Goal: Register for event/course

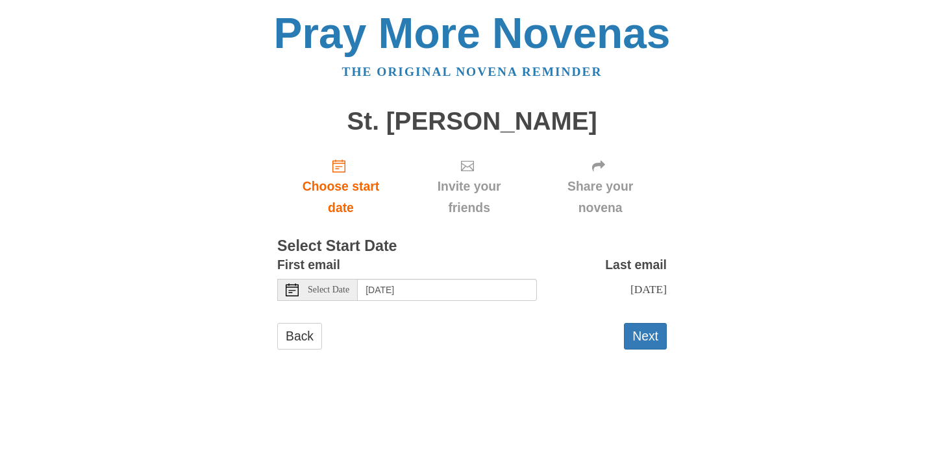
click at [293, 289] on icon at bounding box center [292, 290] width 13 height 13
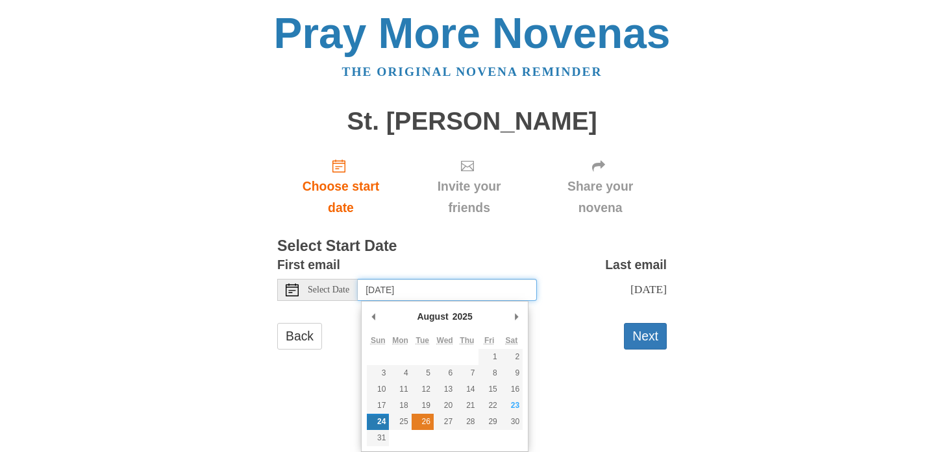
type input "Tuesday, August 26th"
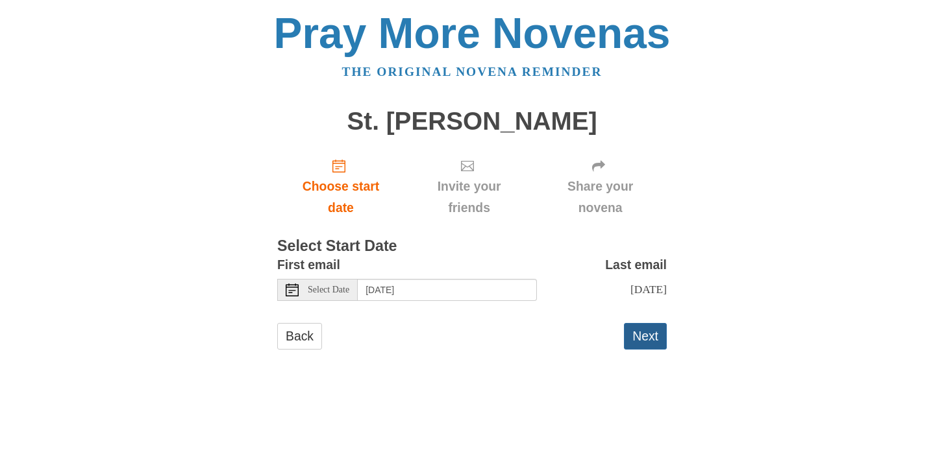
click at [650, 341] on button "Next" at bounding box center [645, 336] width 43 height 27
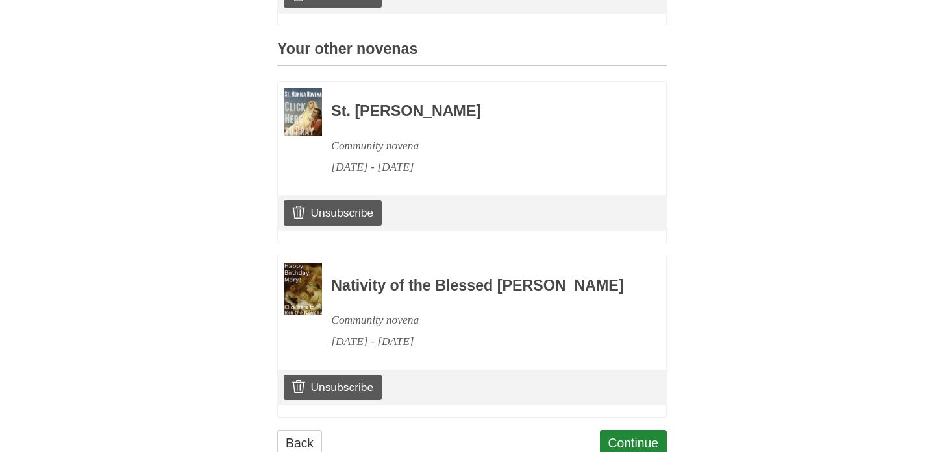
scroll to position [598, 0]
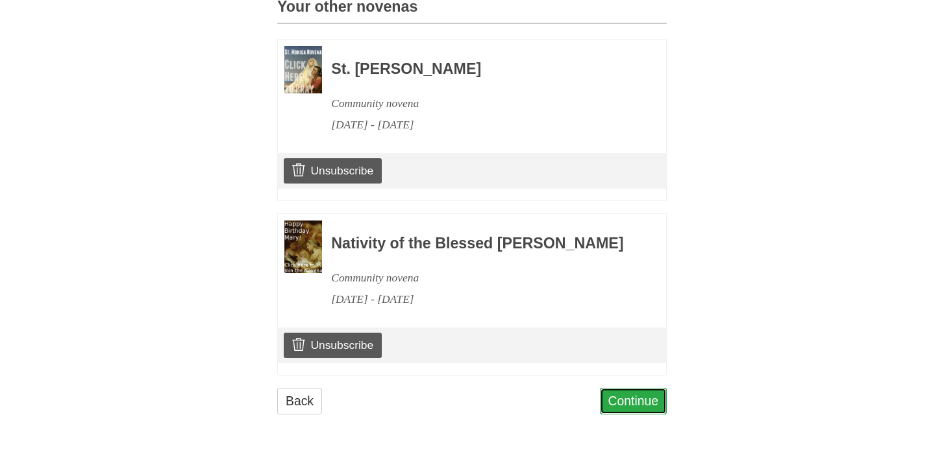
click at [630, 406] on link "Continue" at bounding box center [633, 401] width 67 height 27
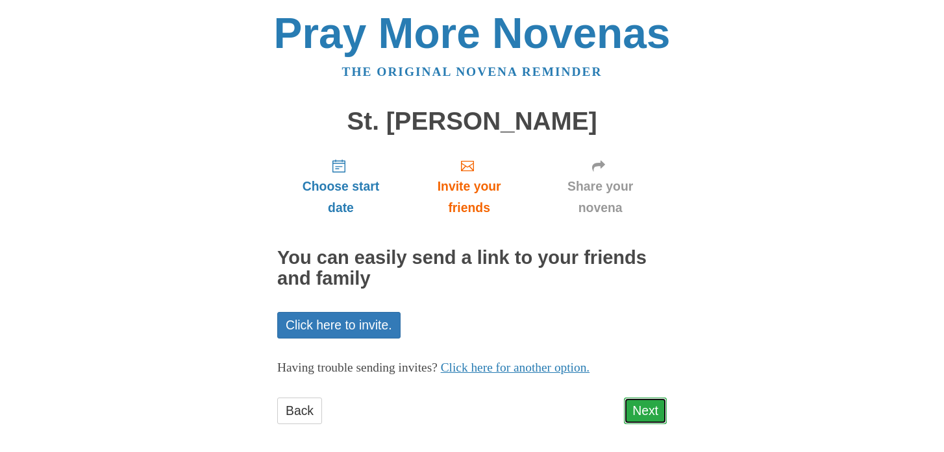
click at [637, 411] on link "Next" at bounding box center [645, 411] width 43 height 27
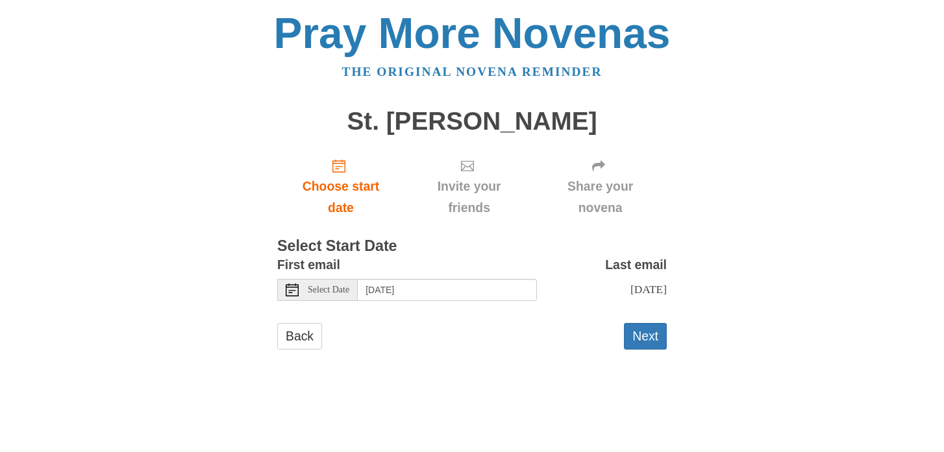
click at [302, 287] on div "Select Date" at bounding box center [317, 290] width 80 height 22
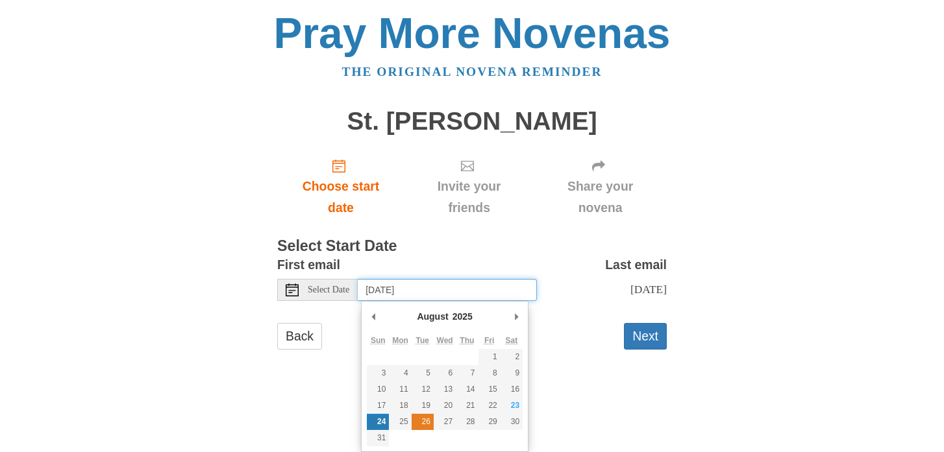
type input "Tuesday, August 26th"
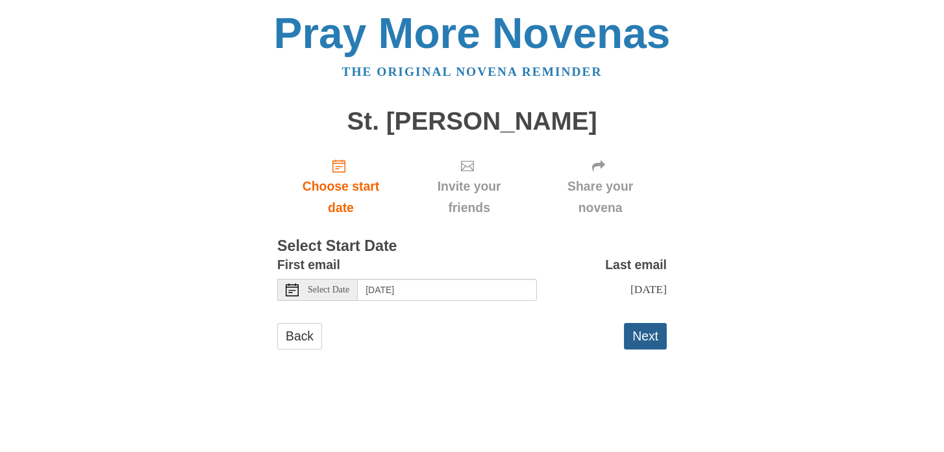
click at [644, 342] on button "Next" at bounding box center [645, 336] width 43 height 27
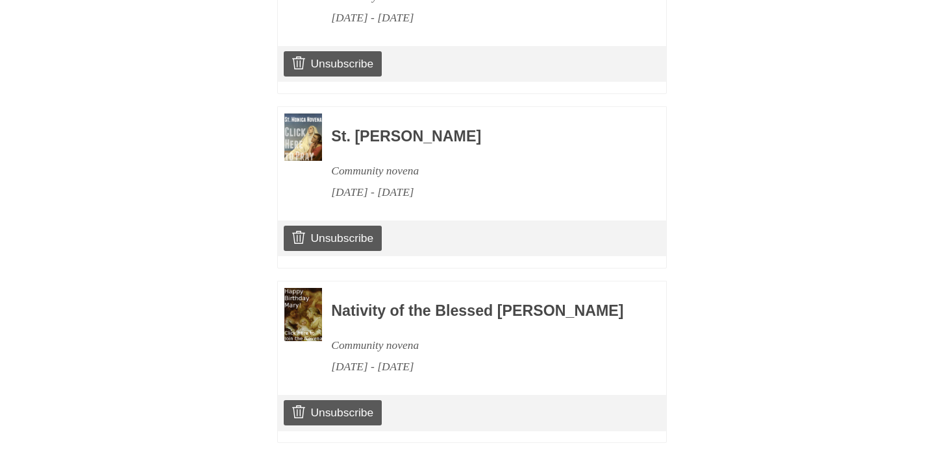
scroll to position [773, 0]
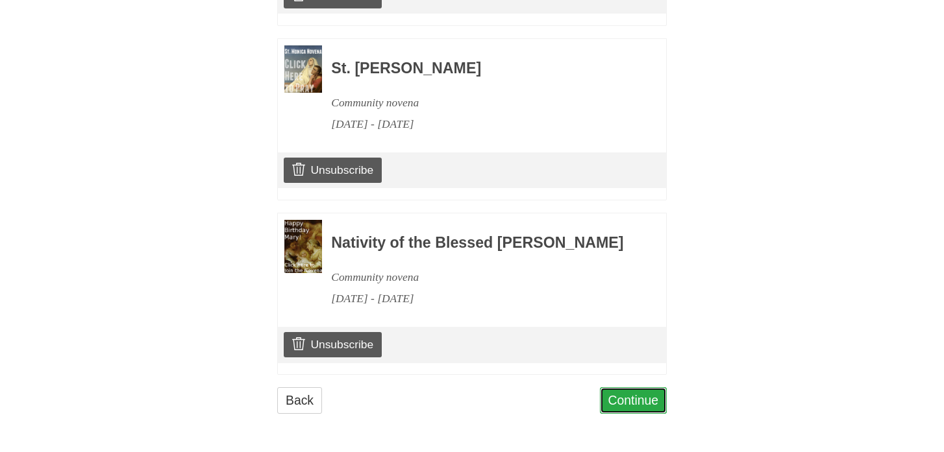
click at [624, 406] on link "Continue" at bounding box center [633, 400] width 67 height 27
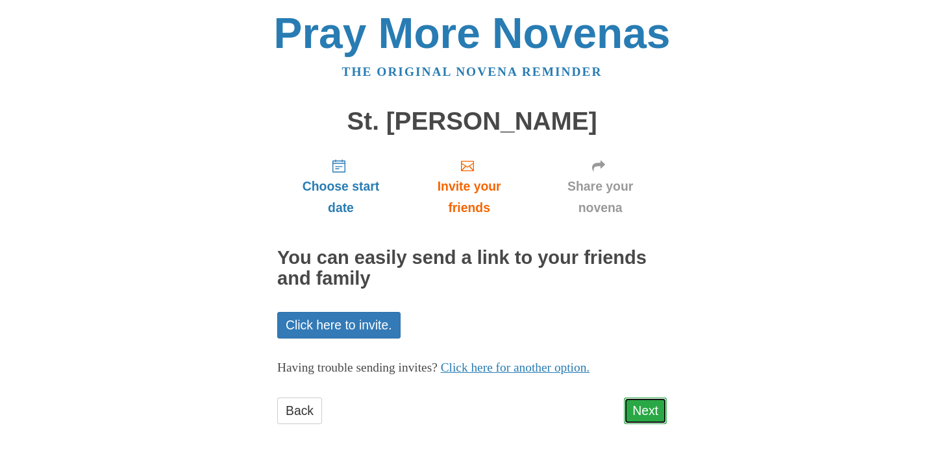
click at [637, 408] on link "Next" at bounding box center [645, 411] width 43 height 27
